Goal: Transaction & Acquisition: Purchase product/service

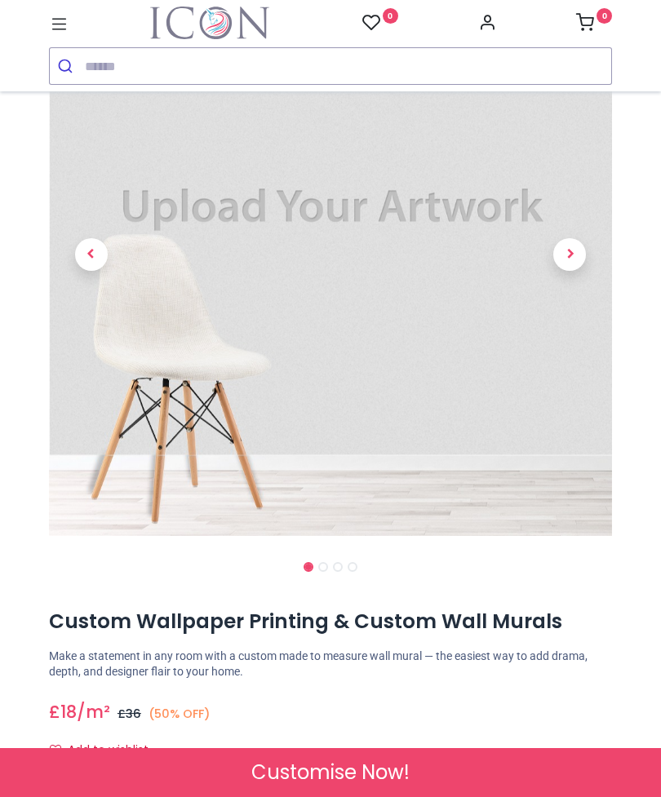
scroll to position [162, 0]
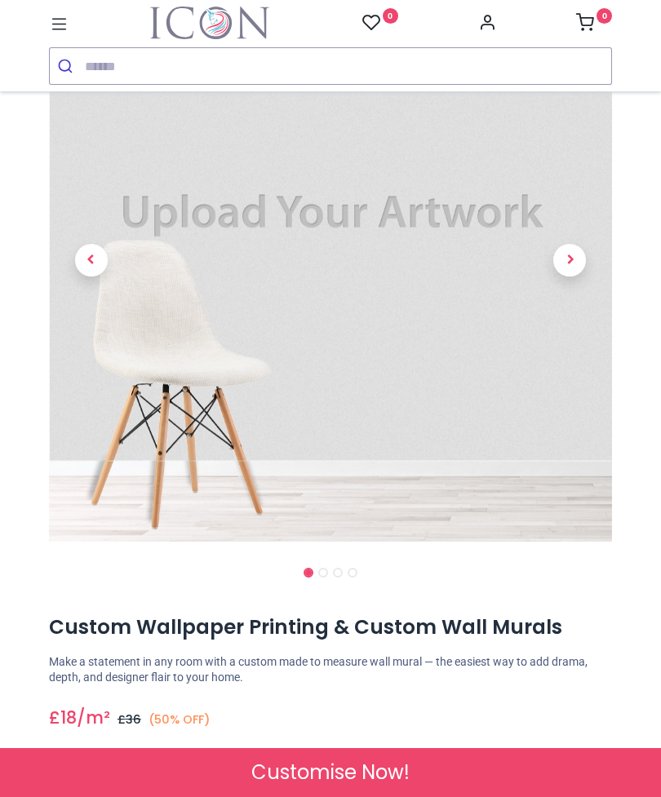
click at [570, 264] on span "Next" at bounding box center [569, 260] width 33 height 33
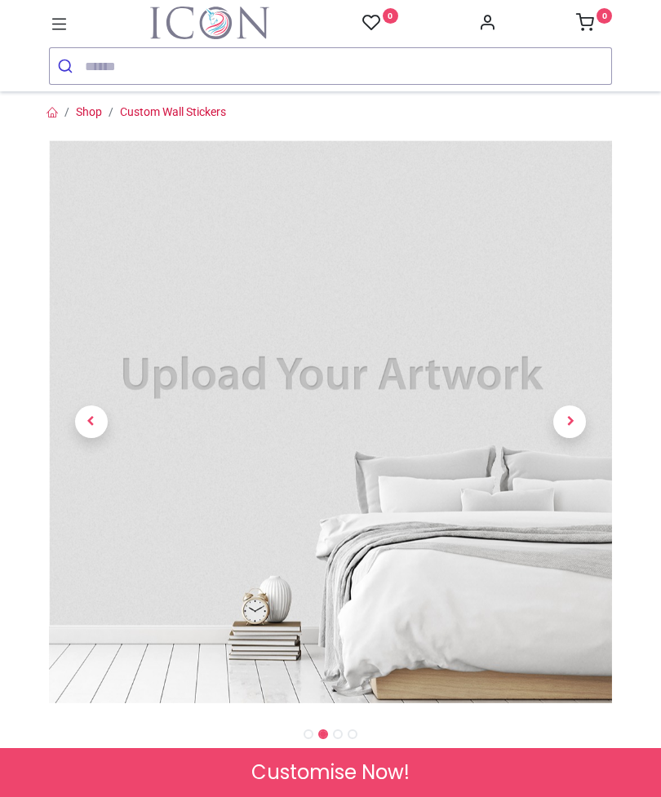
scroll to position [0, 0]
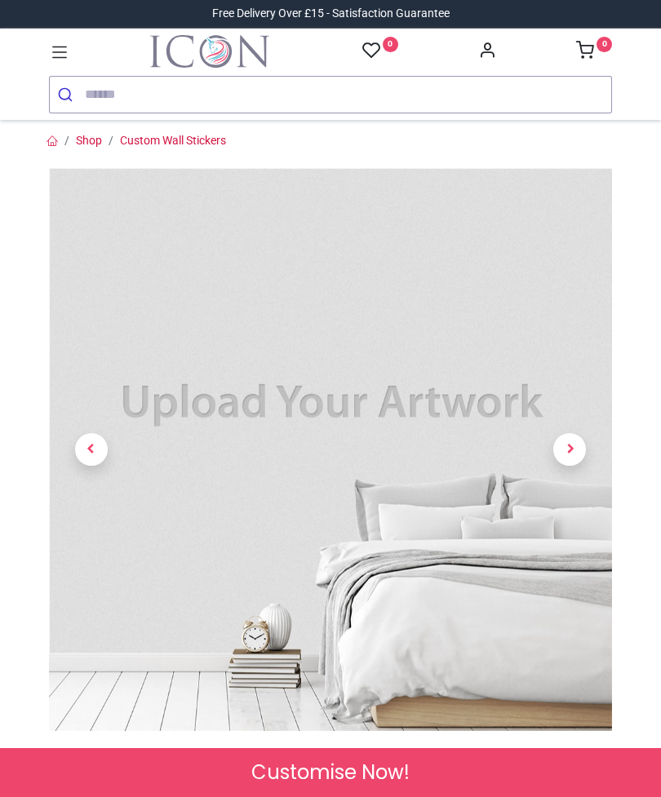
click at [582, 432] on link at bounding box center [570, 450] width 85 height 394
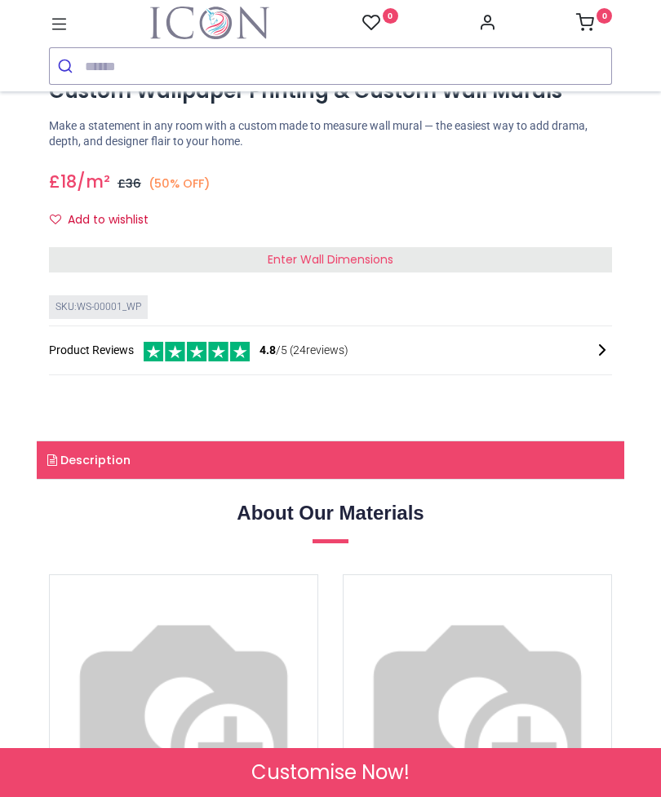
scroll to position [712, 0]
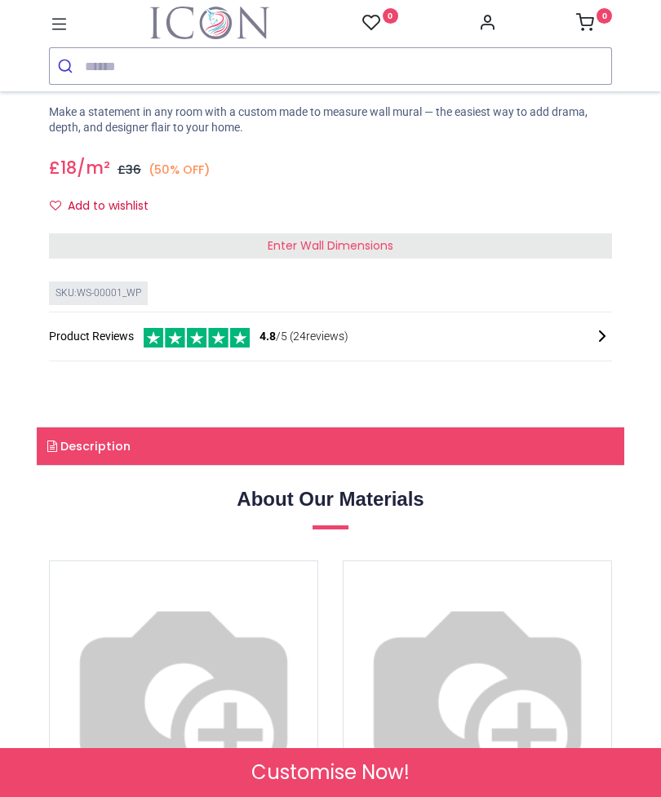
click at [370, 252] on div "Enter Wall Dimensions" at bounding box center [330, 246] width 563 height 26
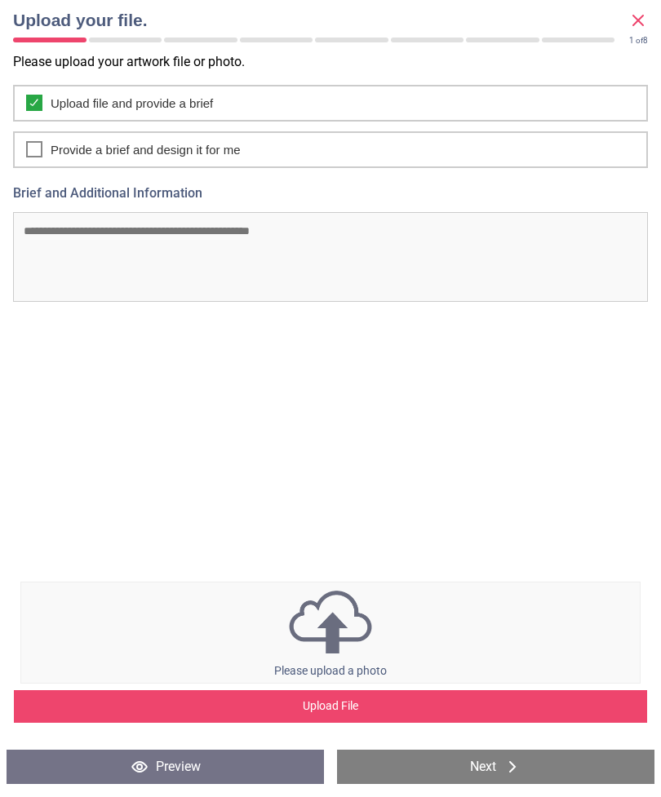
click at [326, 587] on img at bounding box center [330, 622] width 619 height 70
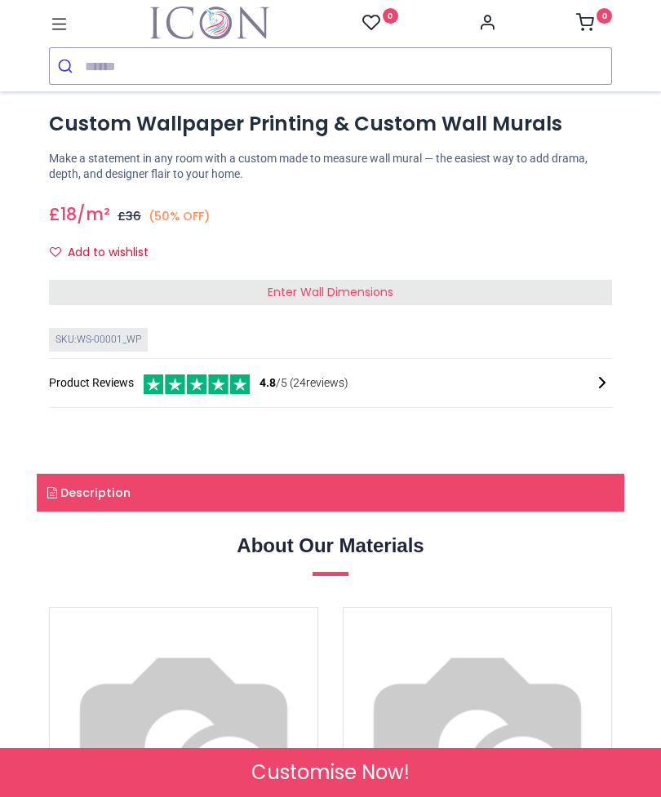
scroll to position [186, 0]
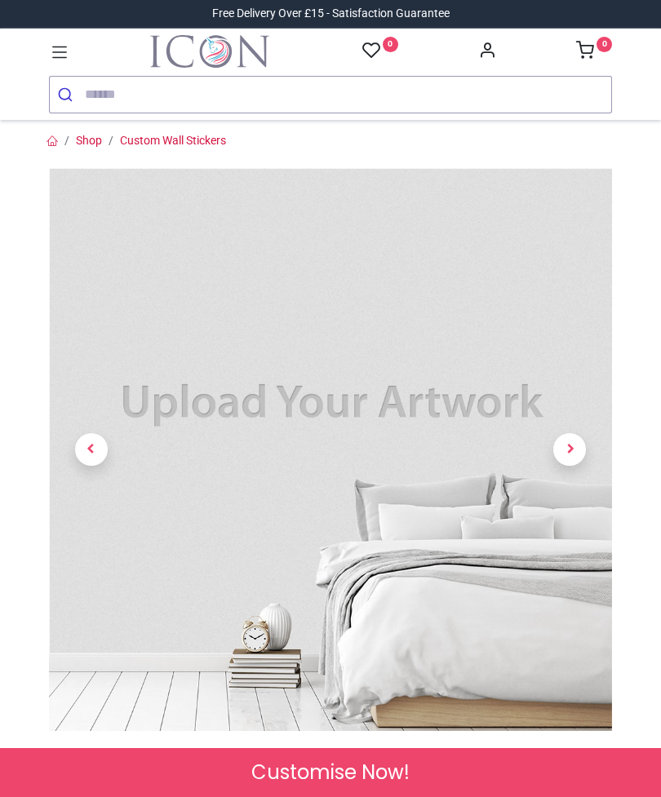
scroll to position [0, 0]
click at [565, 445] on span "Next" at bounding box center [569, 449] width 33 height 33
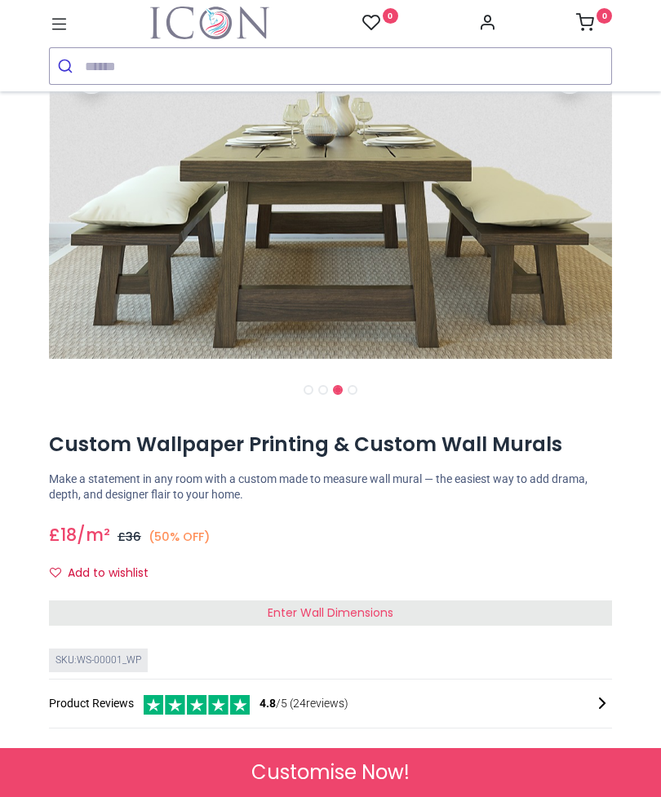
scroll to position [367, 0]
